Goal: Check status: Check status

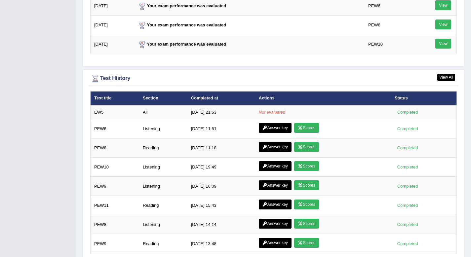
scroll to position [881, 0]
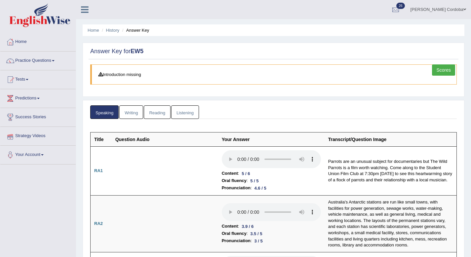
click at [133, 111] on link "Writing" at bounding box center [131, 112] width 24 height 14
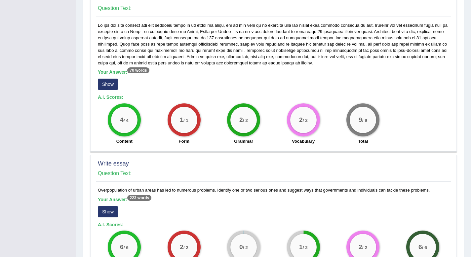
scroll to position [460, 0]
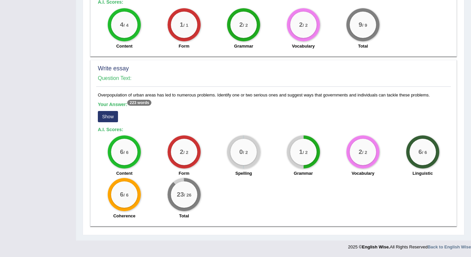
click at [110, 117] on button "Show" at bounding box center [108, 116] width 20 height 11
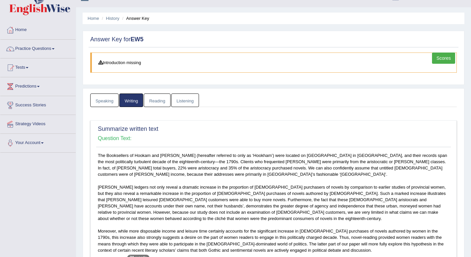
scroll to position [0, 0]
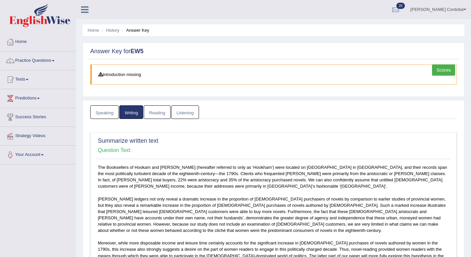
click at [157, 108] on link "Reading" at bounding box center [157, 112] width 26 height 14
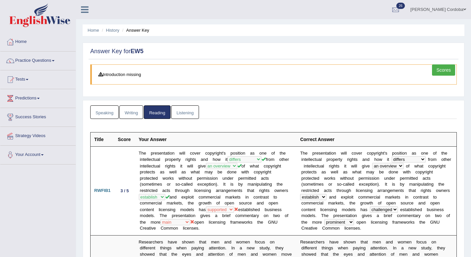
click at [184, 110] on link "Listening" at bounding box center [185, 112] width 28 height 14
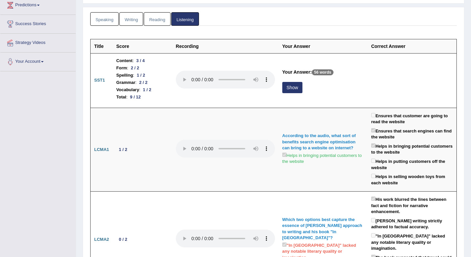
scroll to position [95, 0]
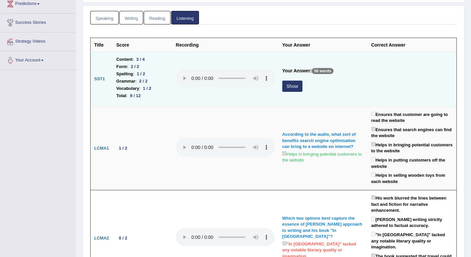
click at [296, 87] on button "Show" at bounding box center [292, 86] width 20 height 11
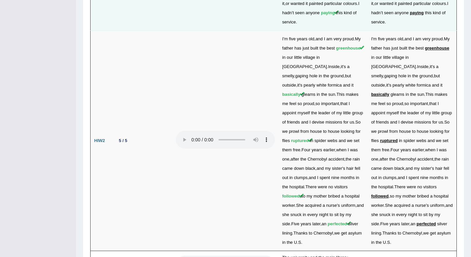
scroll to position [1570, 0]
